Goal: Information Seeking & Learning: Learn about a topic

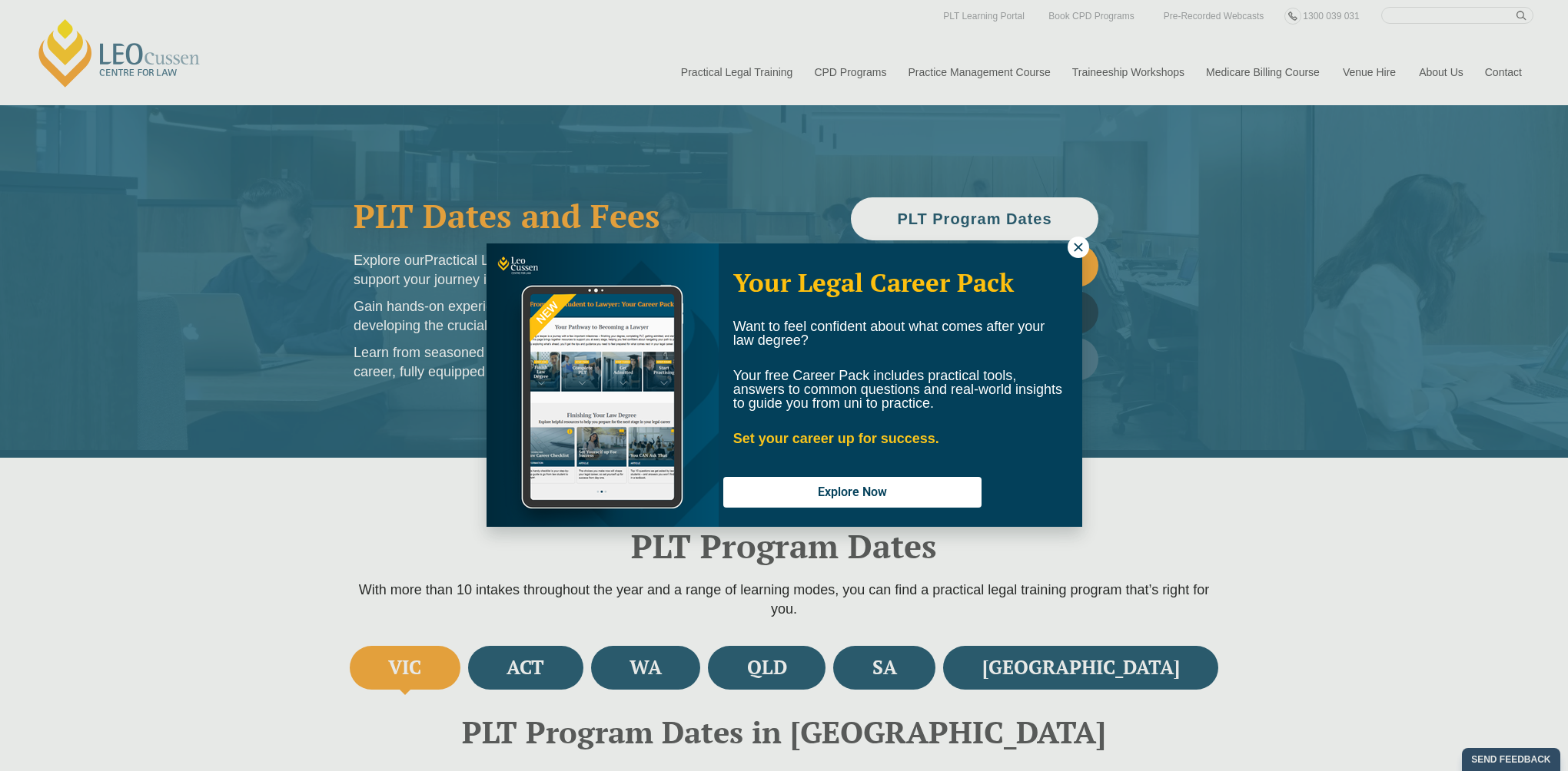
click at [997, 658] on div "Your Legal Career Pack Want to feel confident about what comes after your law d…" at bounding box center [784, 386] width 1568 height 771
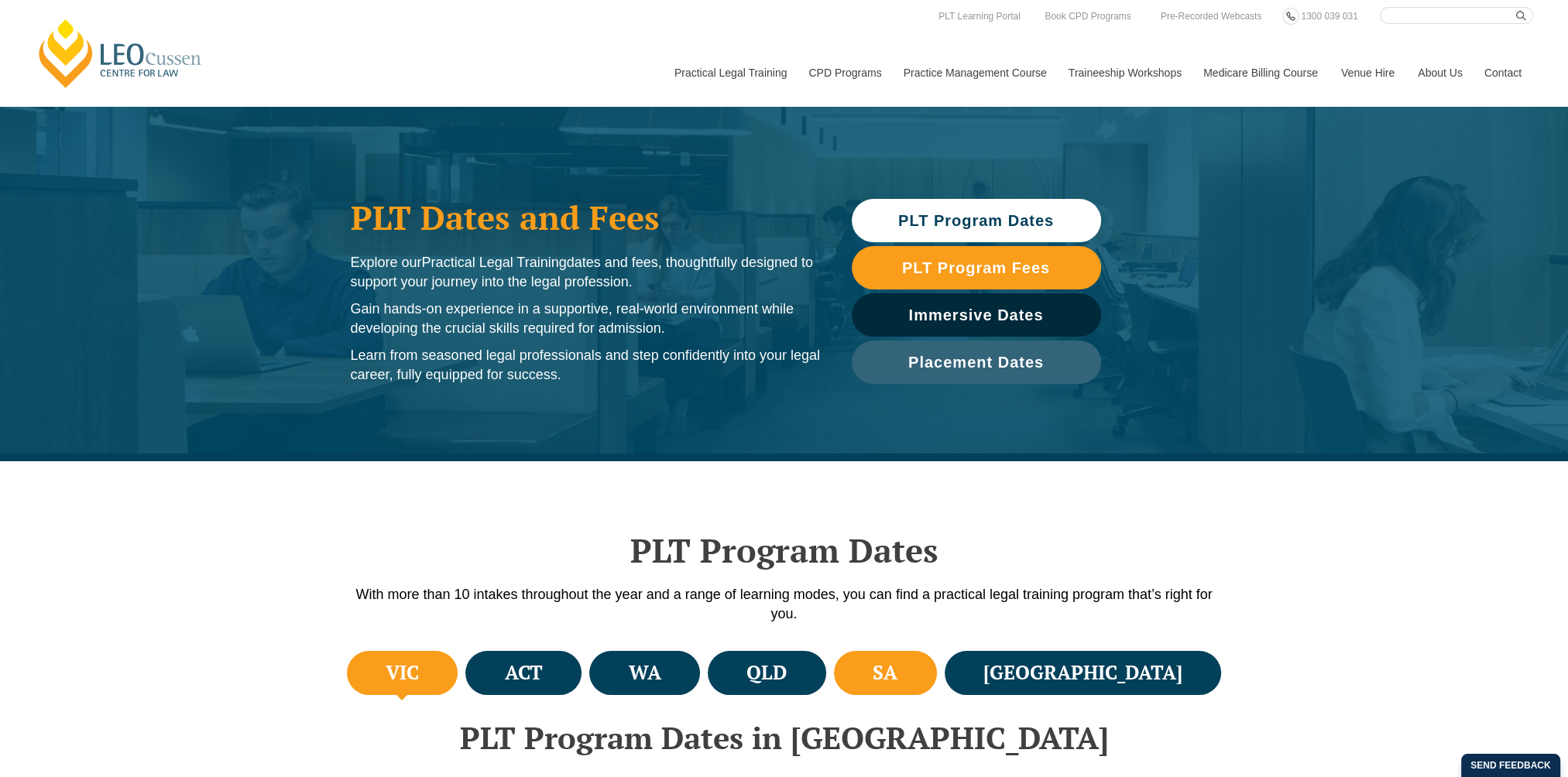
click at [897, 679] on h4 "SA" at bounding box center [884, 674] width 25 height 26
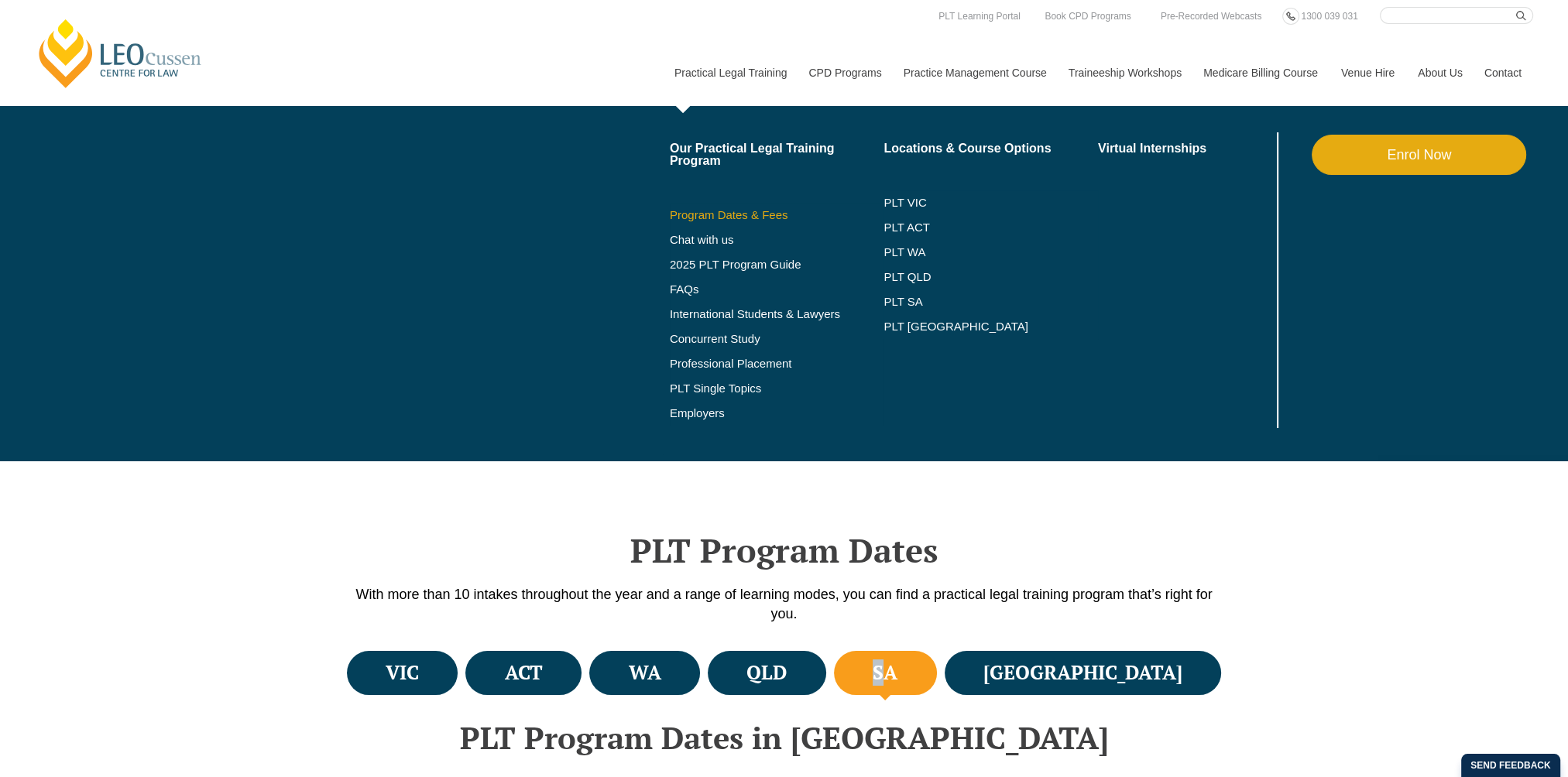
click at [740, 211] on link "Program Dates & Fees" at bounding box center [777, 215] width 215 height 12
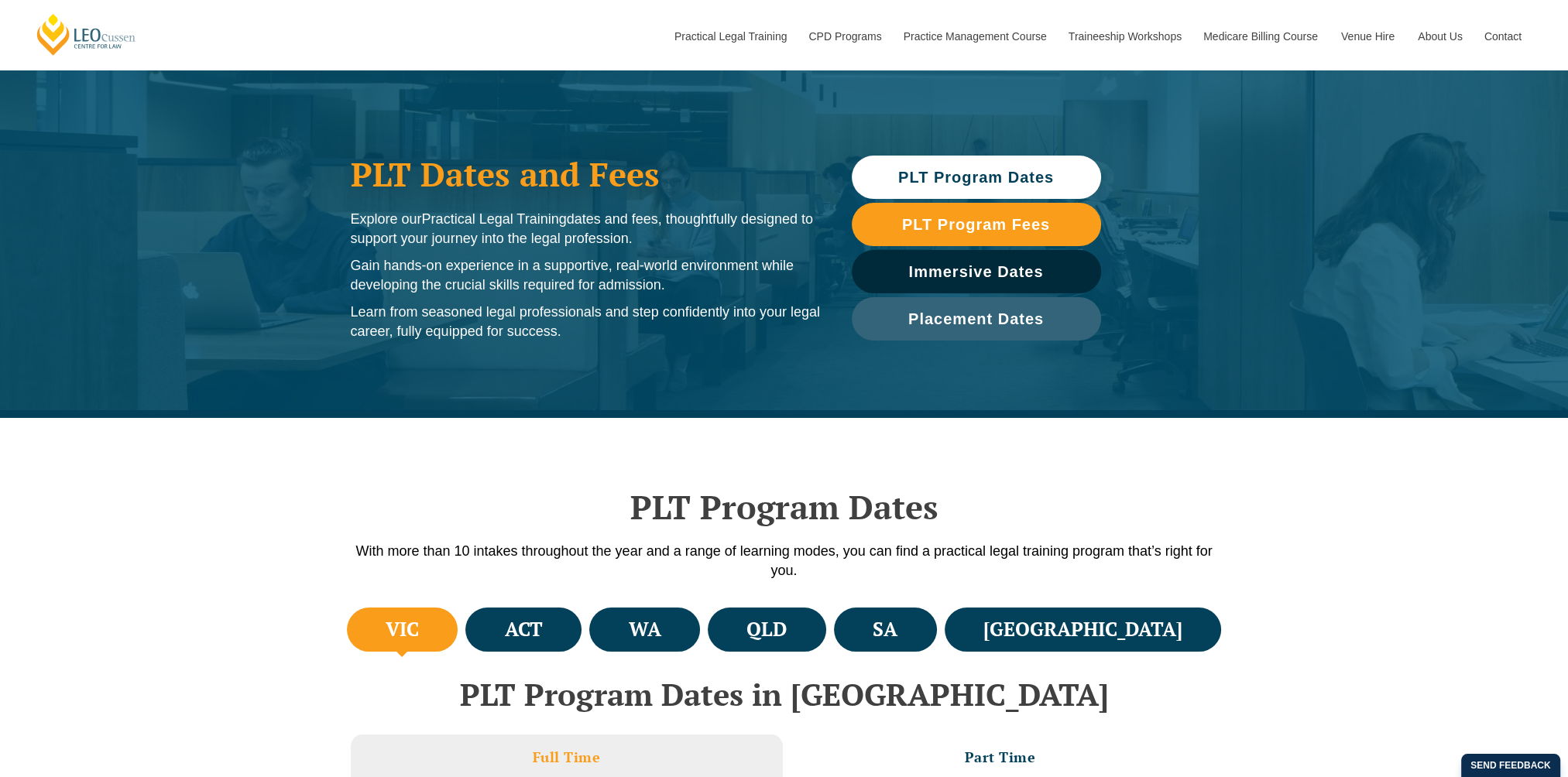
scroll to position [78, 0]
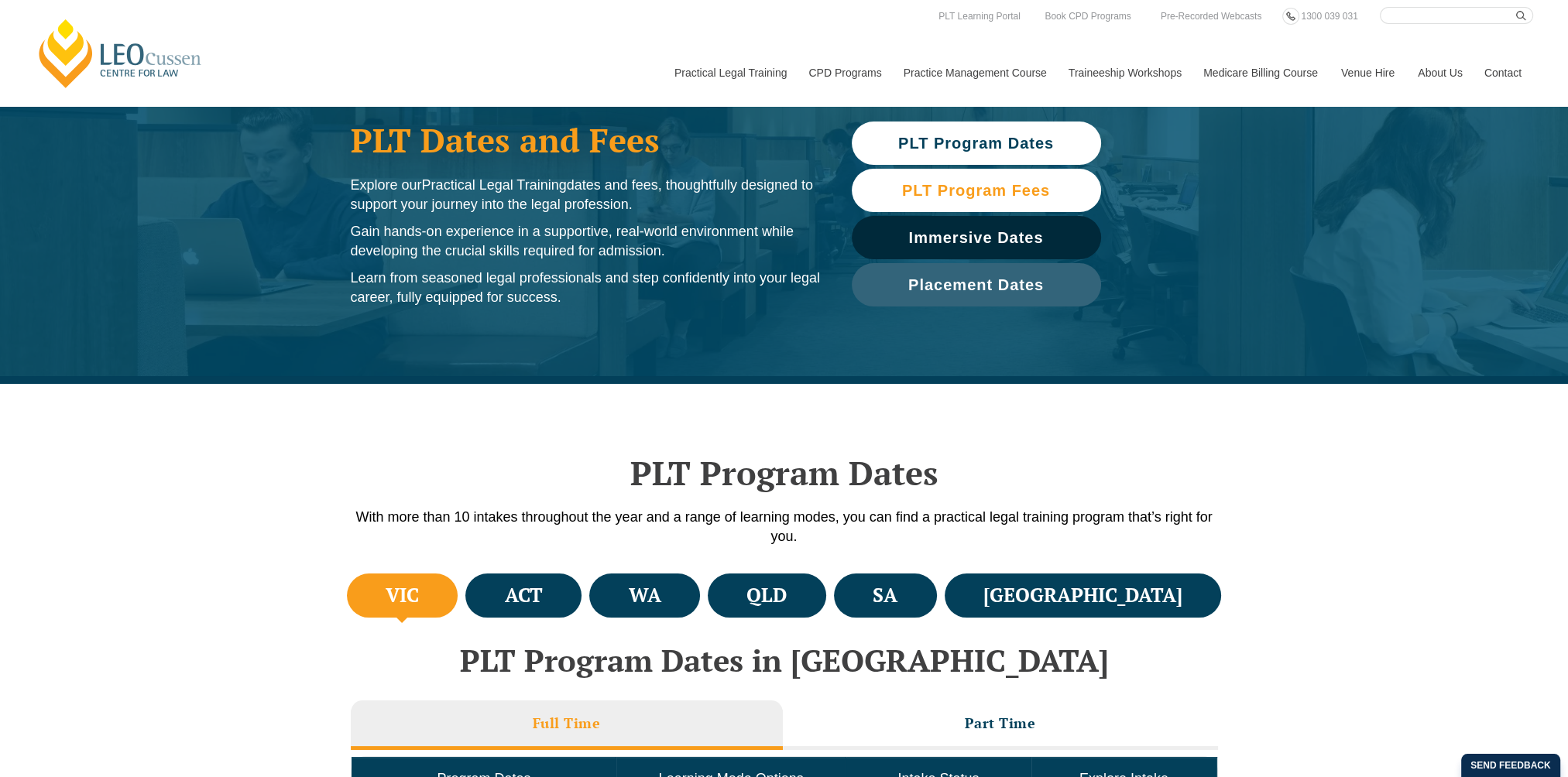
click at [994, 177] on link "PLT Program Fees" at bounding box center [976, 191] width 249 height 44
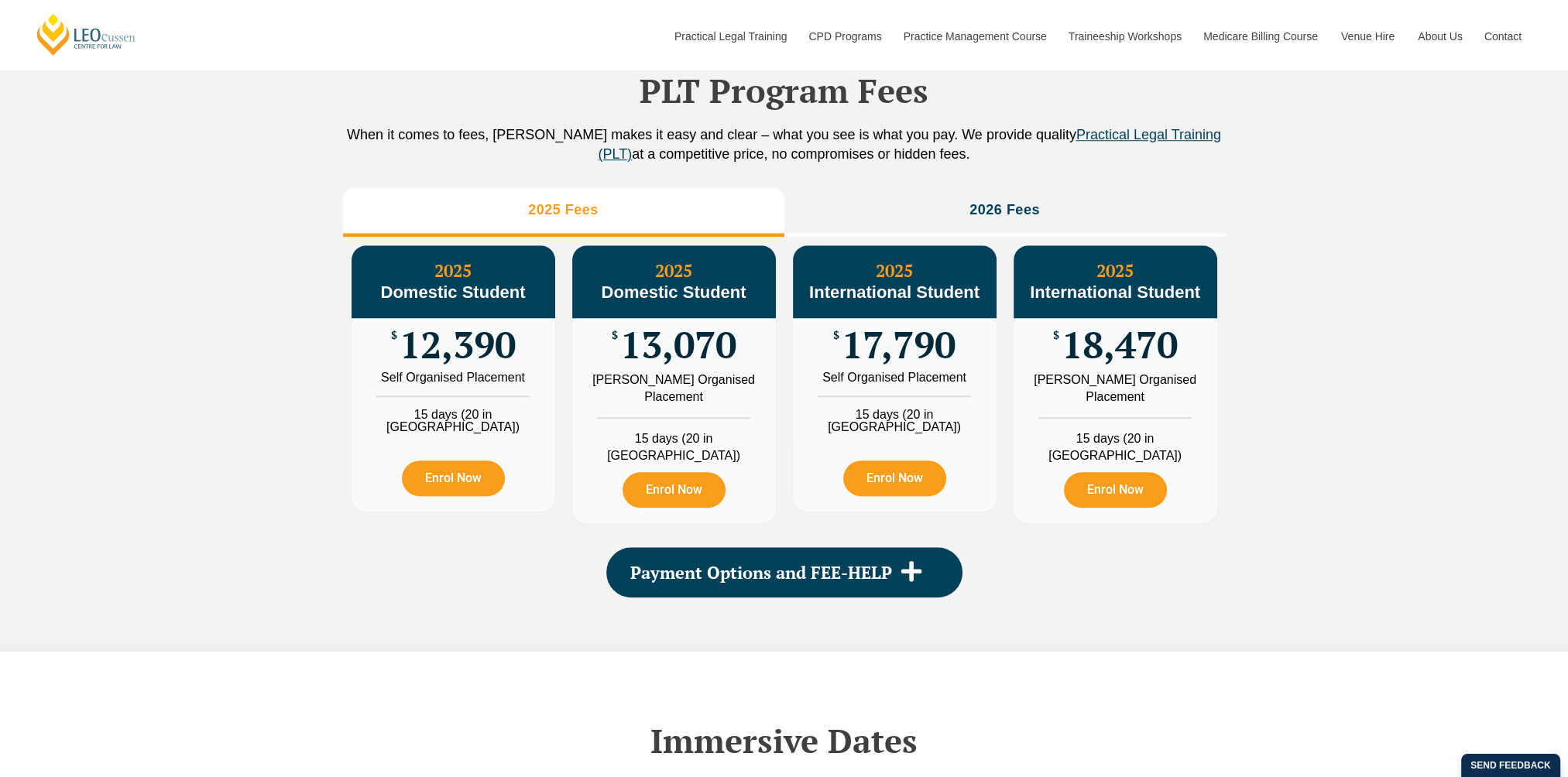
scroll to position [1720, 0]
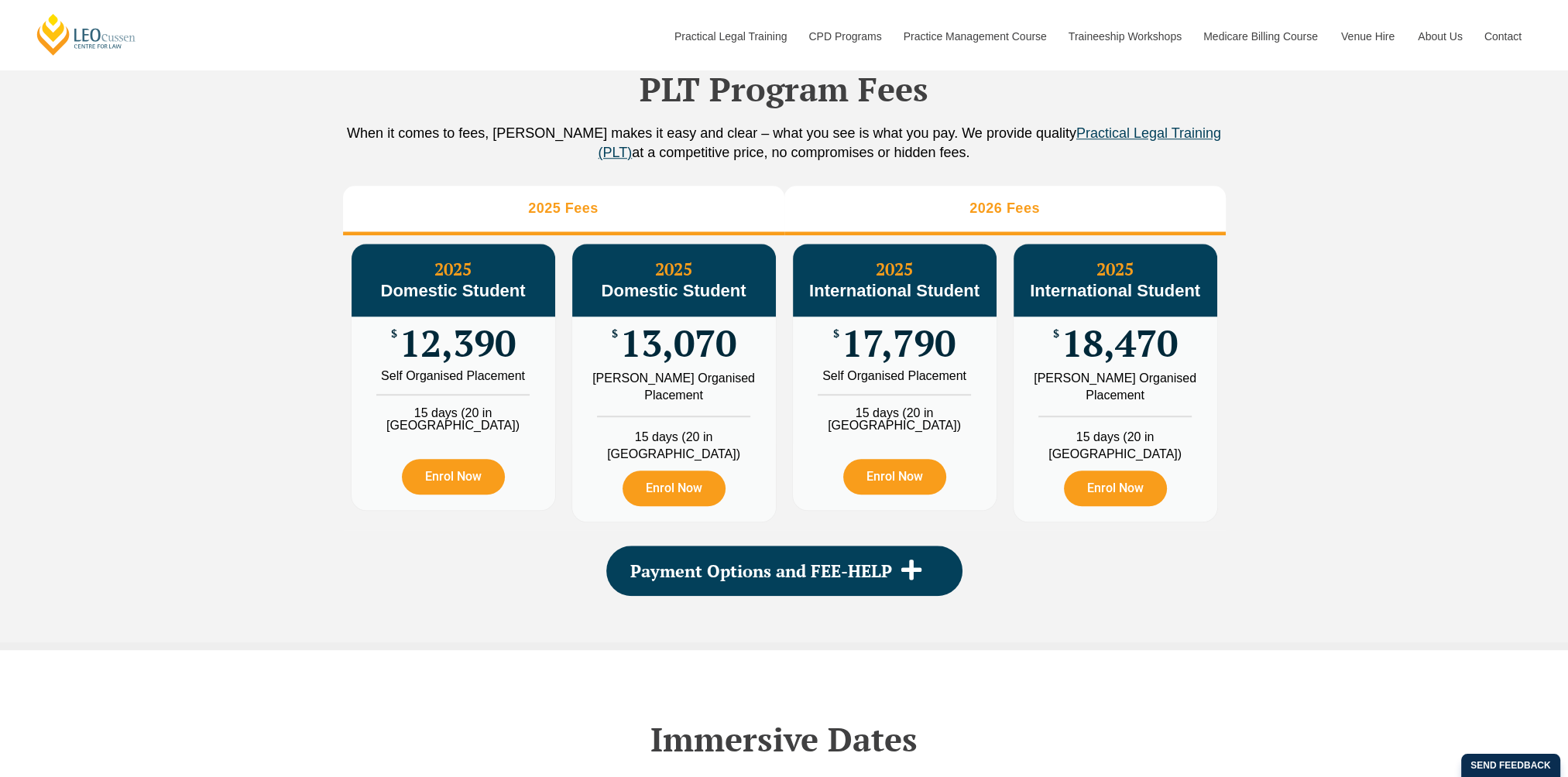
click at [970, 213] on li "2026 Fees" at bounding box center [1005, 211] width 441 height 50
drag, startPoint x: 676, startPoint y: 221, endPoint x: 686, endPoint y: 220, distance: 10.0
click at [676, 222] on li "2025 Fees" at bounding box center [563, 211] width 441 height 50
click at [893, 205] on li "2026 Fees" at bounding box center [1005, 211] width 441 height 50
click at [721, 216] on li "2025 Fees" at bounding box center [563, 211] width 441 height 50
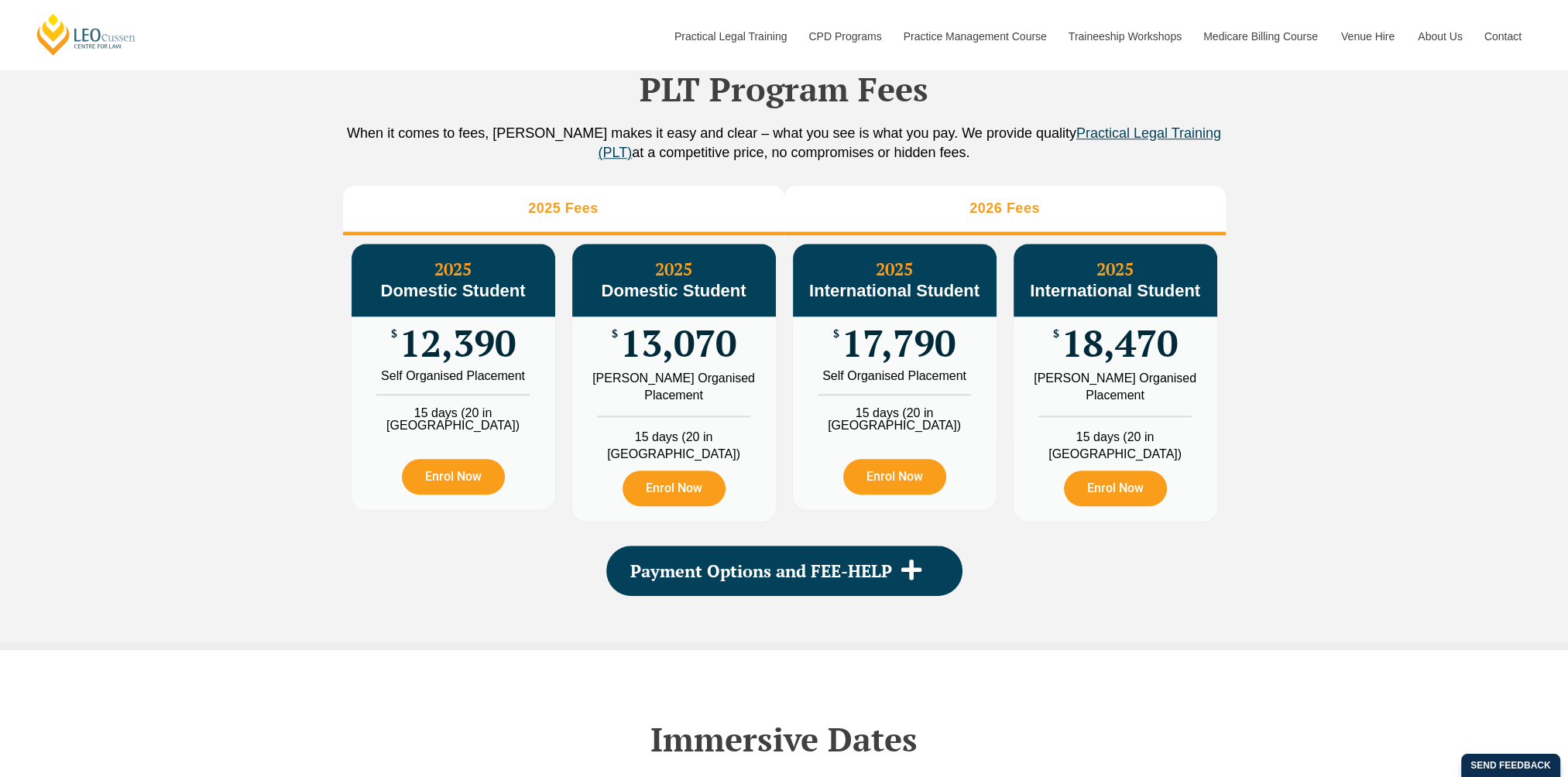
click at [995, 218] on h3 "2026 Fees" at bounding box center [1005, 209] width 71 height 18
click at [707, 229] on li "2025 Fees" at bounding box center [563, 211] width 441 height 50
drag, startPoint x: 973, startPoint y: 206, endPoint x: 960, endPoint y: 209, distance: 13.3
click at [971, 208] on li "2026 Fees" at bounding box center [1005, 211] width 441 height 50
click at [691, 232] on li "2025 Fees" at bounding box center [563, 211] width 441 height 50
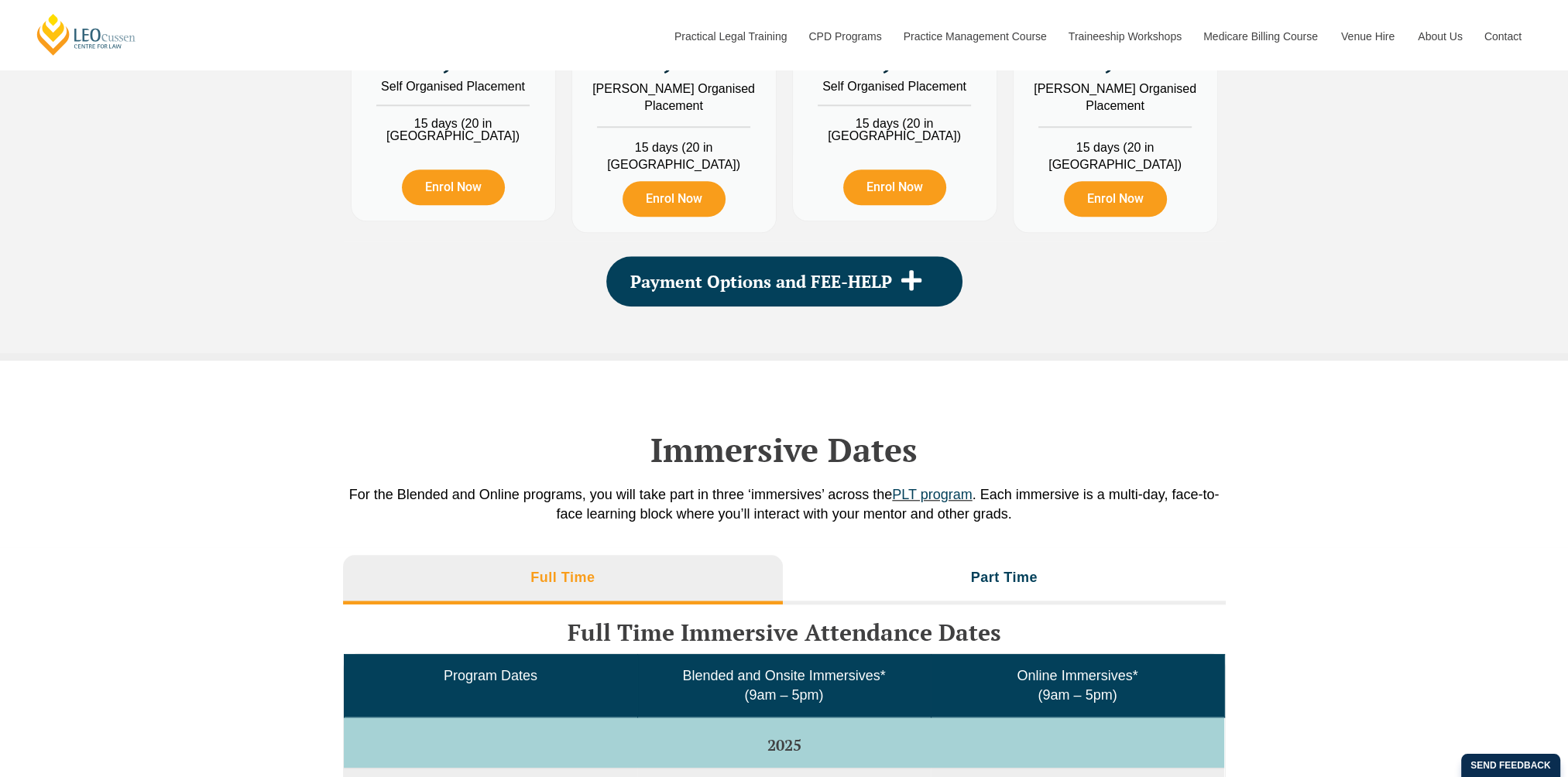
scroll to position [2261, 0]
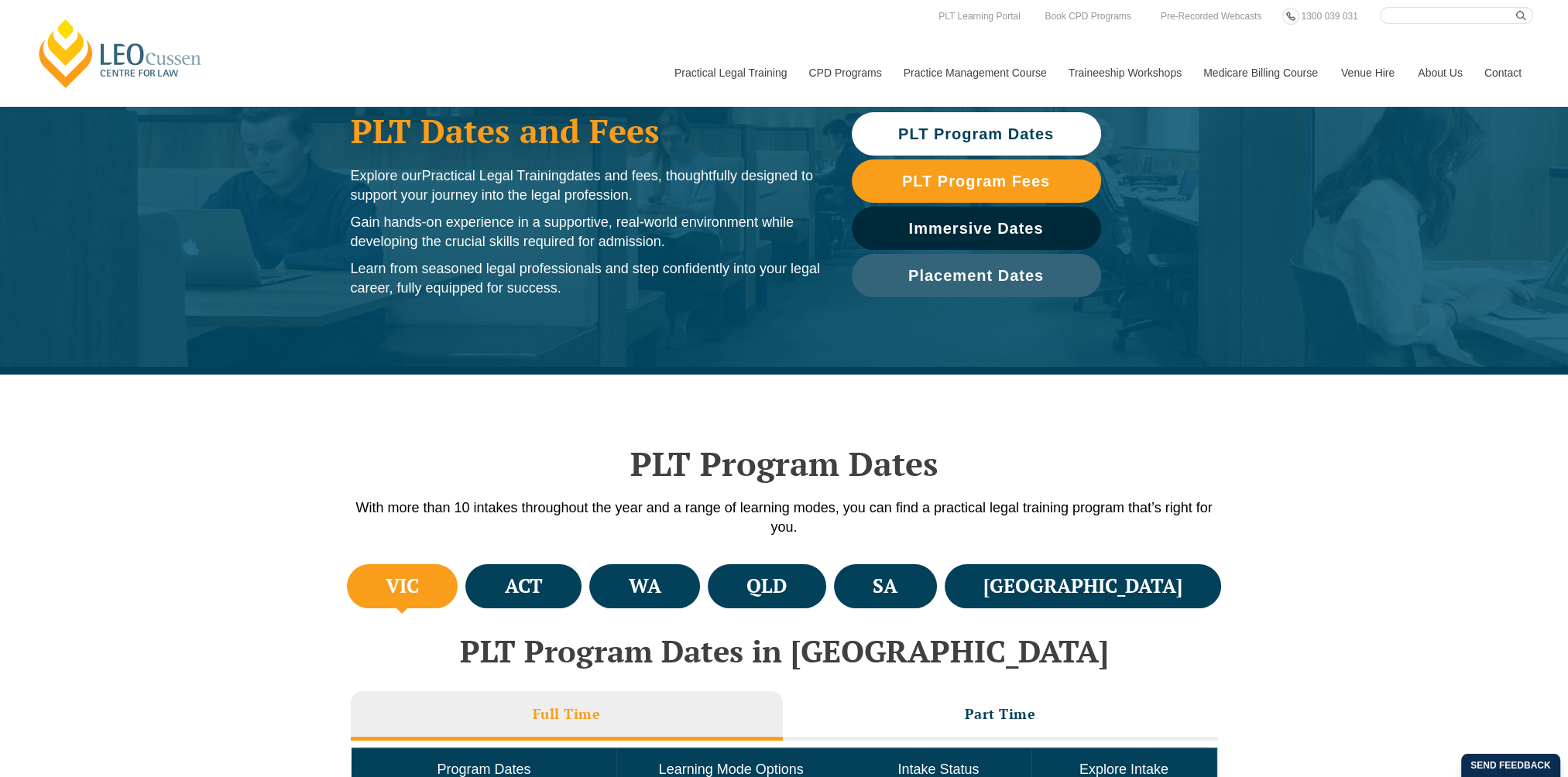
scroll to position [78, 0]
